Goal: Task Accomplishment & Management: Use online tool/utility

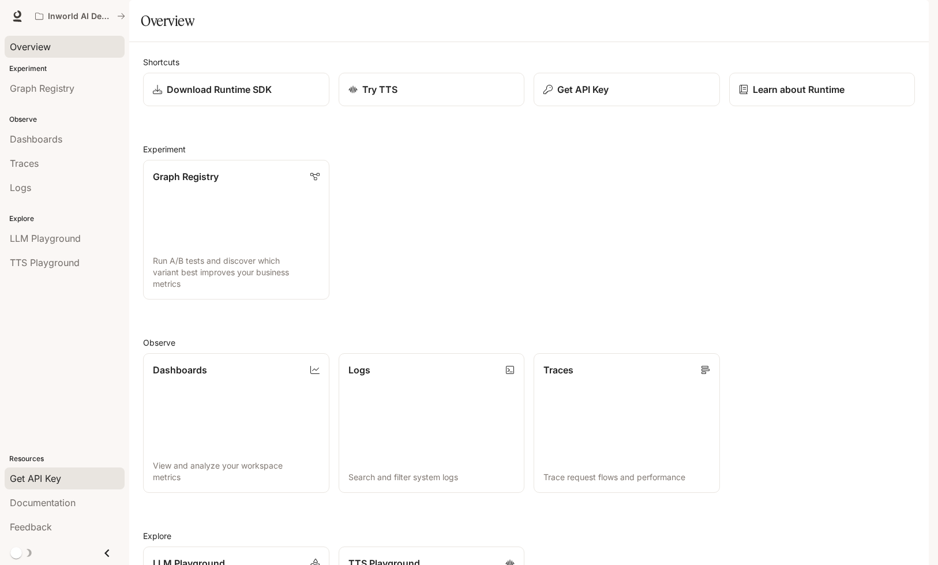
click at [42, 484] on span "Get API Key" at bounding box center [35, 478] width 51 height 14
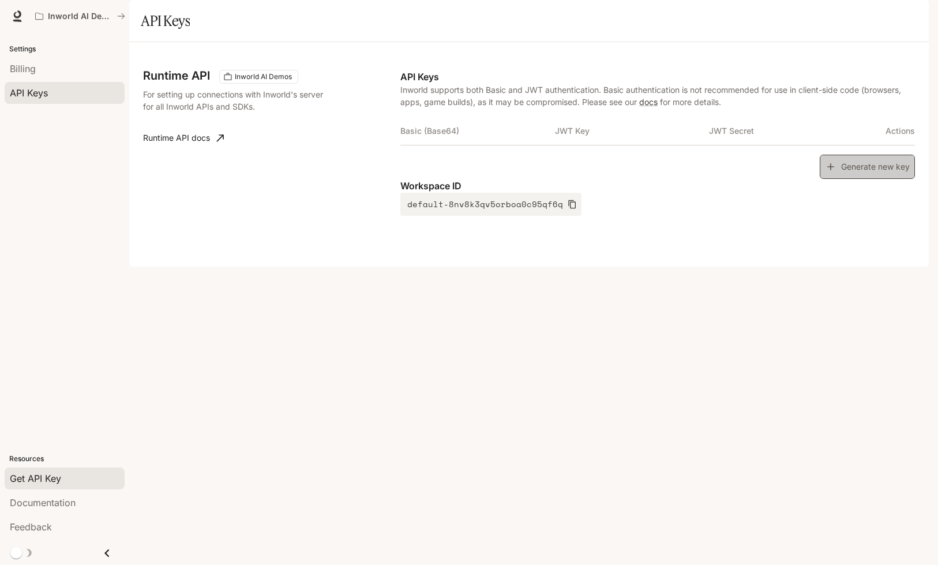
click at [858, 179] on button "Generate new key" at bounding box center [867, 167] width 95 height 25
